Goal: Browse casually

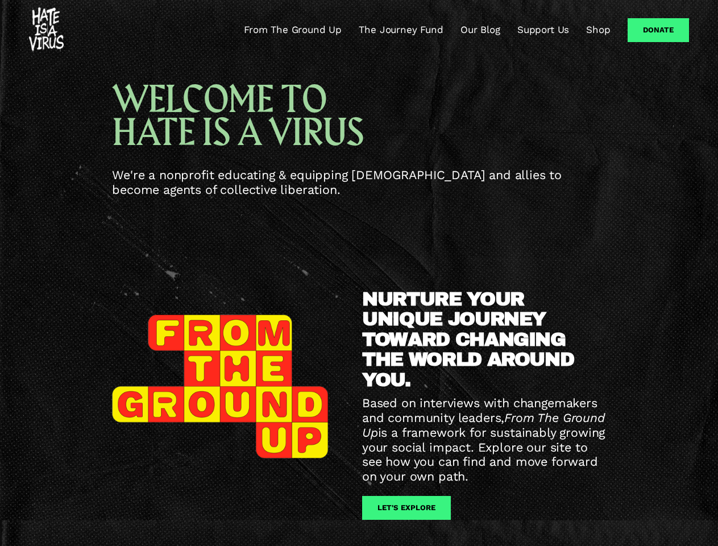
click at [359, 273] on div "NURTURE YOUR UNIQUE JOURNEY TOWARD CHANGING THE WORLD AROUND YOU. Based on inte…" at bounding box center [359, 407] width 718 height 331
